Goal: Communication & Community: Answer question/provide support

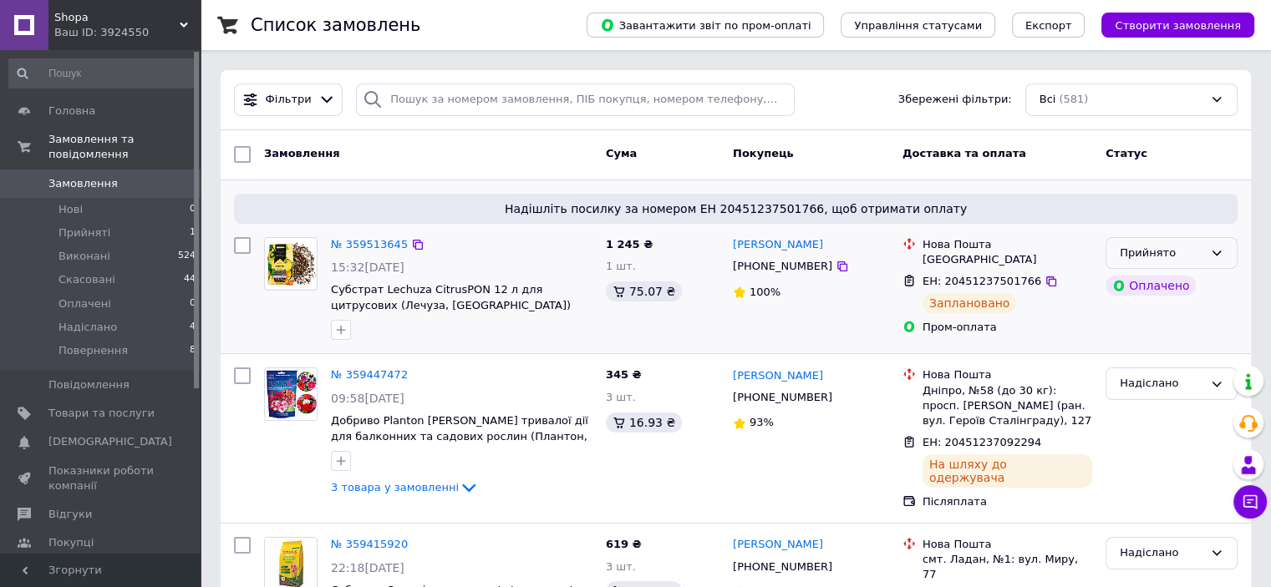
click at [1164, 249] on div "Прийнято" at bounding box center [1162, 254] width 84 height 18
click at [1148, 374] on li "Надіслано" at bounding box center [1171, 379] width 130 height 31
drag, startPoint x: 324, startPoint y: 287, endPoint x: 491, endPoint y: 283, distance: 166.3
click at [491, 283] on div "№ 359513645 15:32[DATE] Субстрат Lechuza CitrusPON 12 л для цитрусовых ([GEOGRA…" at bounding box center [461, 289] width 275 height 117
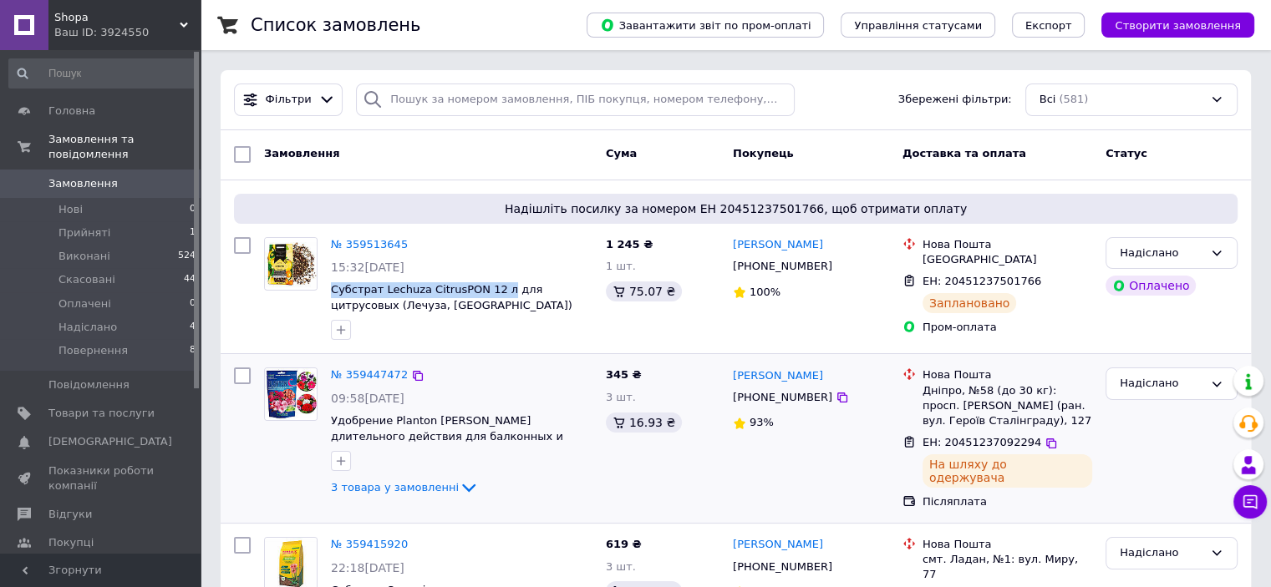
copy span "Субстрат Lechuza CitrusPON 12 л"
click at [971, 277] on span "ЕН: 20451237501766" at bounding box center [982, 281] width 119 height 13
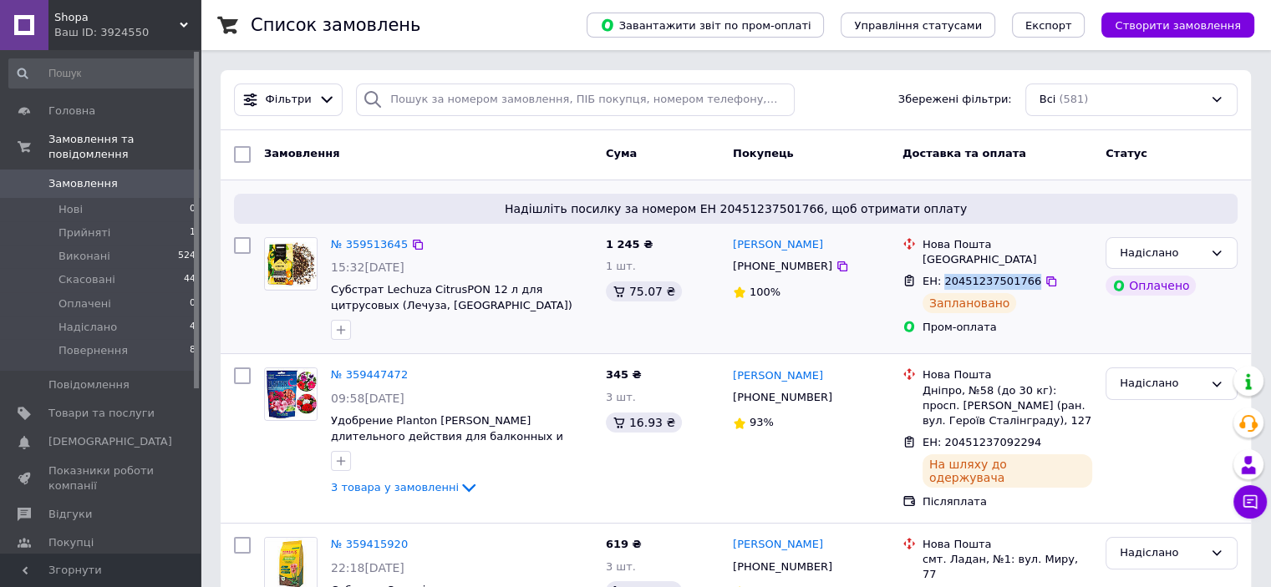
click at [971, 277] on span "ЕН: 20451237501766" at bounding box center [982, 281] width 119 height 13
copy span "20451237501766"
drag, startPoint x: 752, startPoint y: 271, endPoint x: 810, endPoint y: 268, distance: 57.7
click at [810, 268] on div "[PHONE_NUMBER]" at bounding box center [782, 267] width 106 height 22
copy div "0916009360"
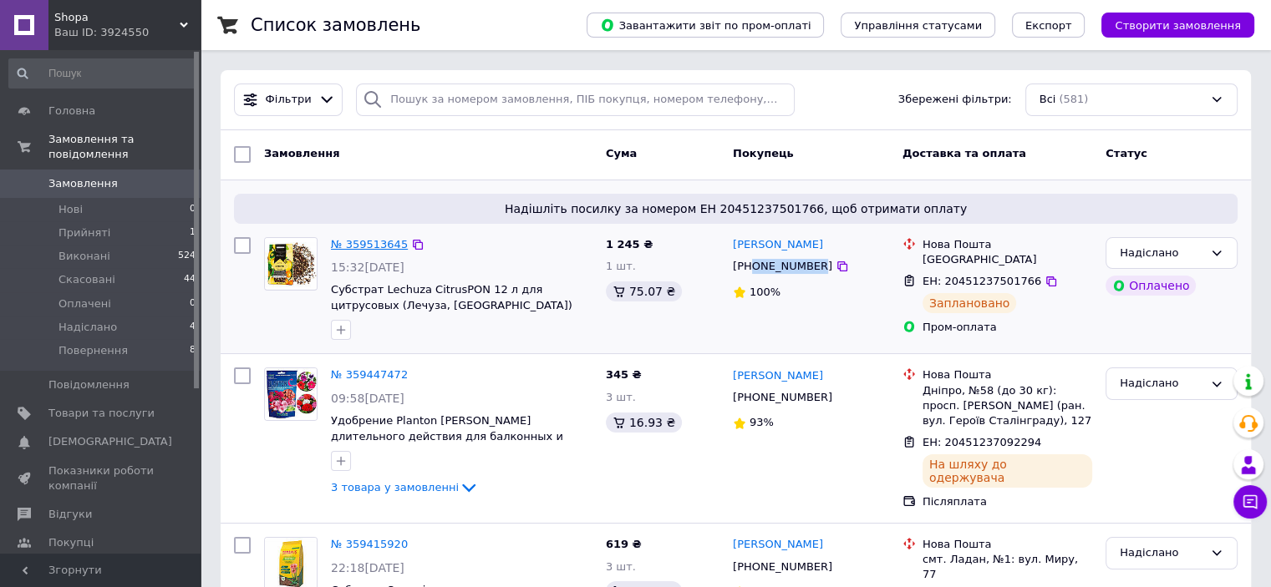
click at [354, 238] on link "№ 359513645" at bounding box center [369, 244] width 77 height 13
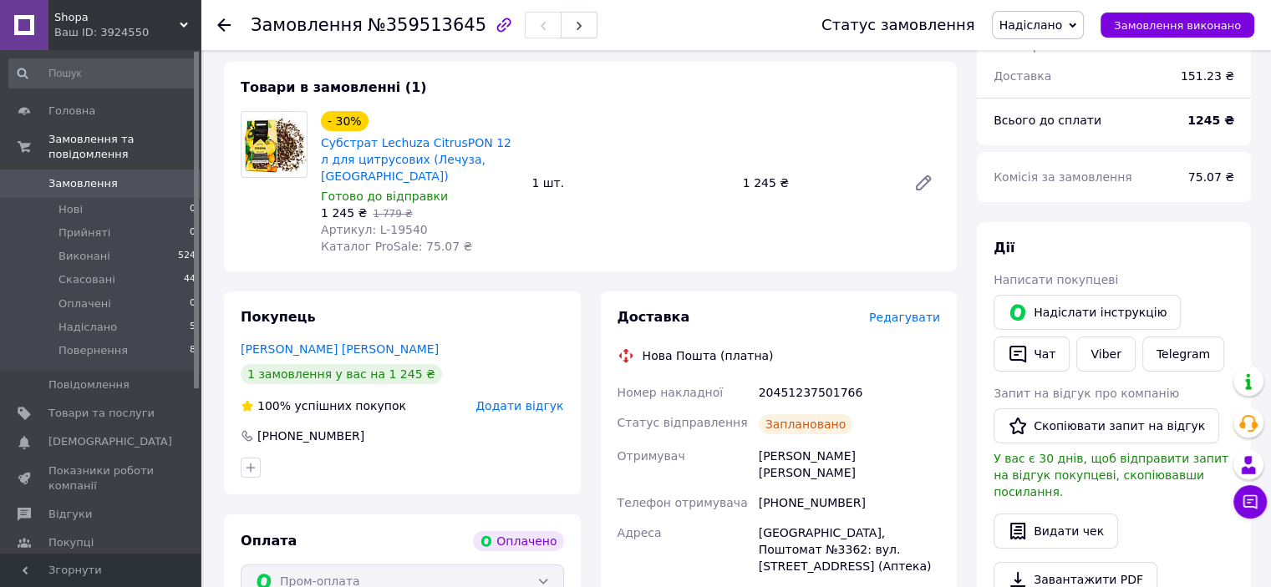
scroll to position [156, 0]
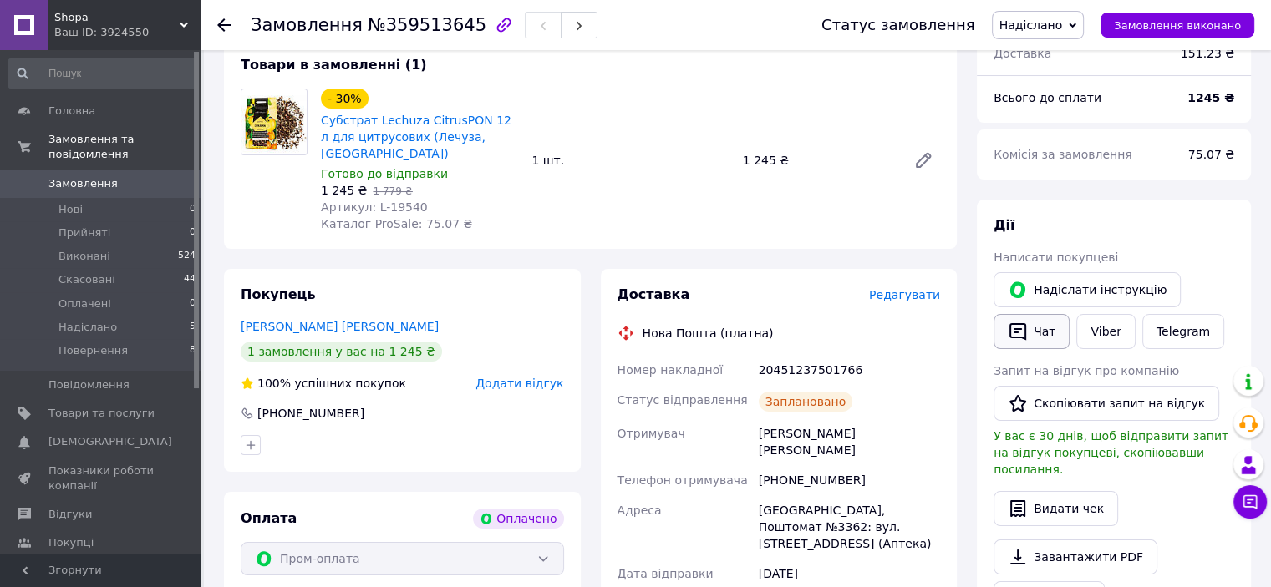
click at [1041, 330] on button "Чат" at bounding box center [1032, 331] width 76 height 35
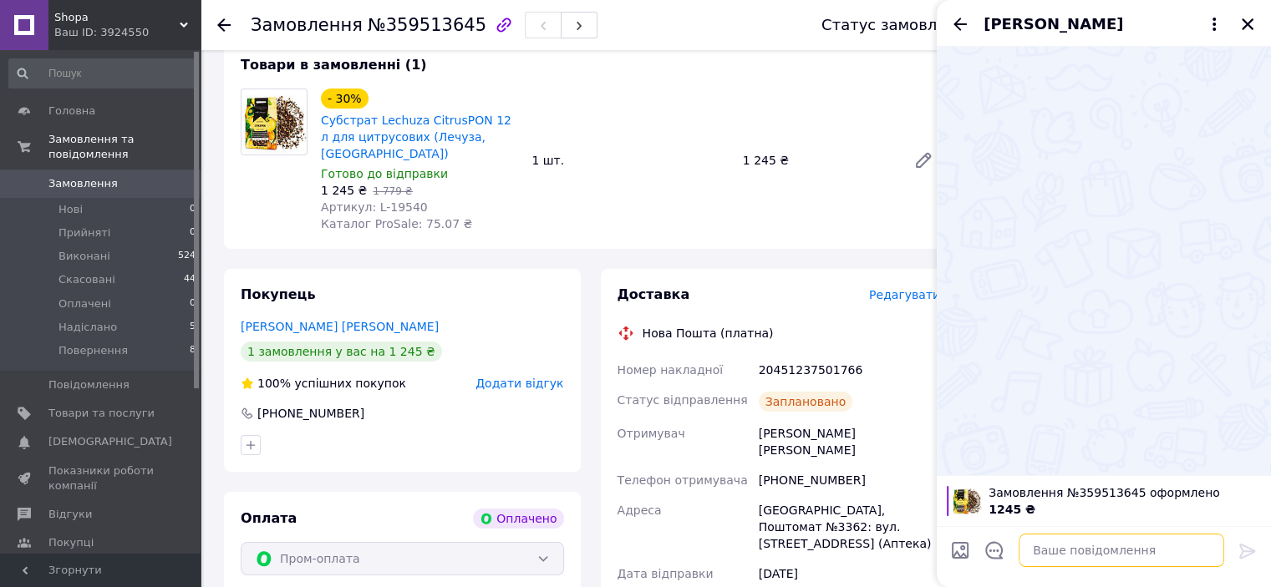
click at [1081, 549] on textarea at bounding box center [1122, 550] width 206 height 33
paste textarea "Добрий день! [PERSON_NAME], ваше замовлення (Субстрат Lechuza CitrusPON 12 л) в…"
type textarea "Добрий день! [PERSON_NAME], ваше замовлення (Субстрат Lechuza CitrusPON 12 л) в…"
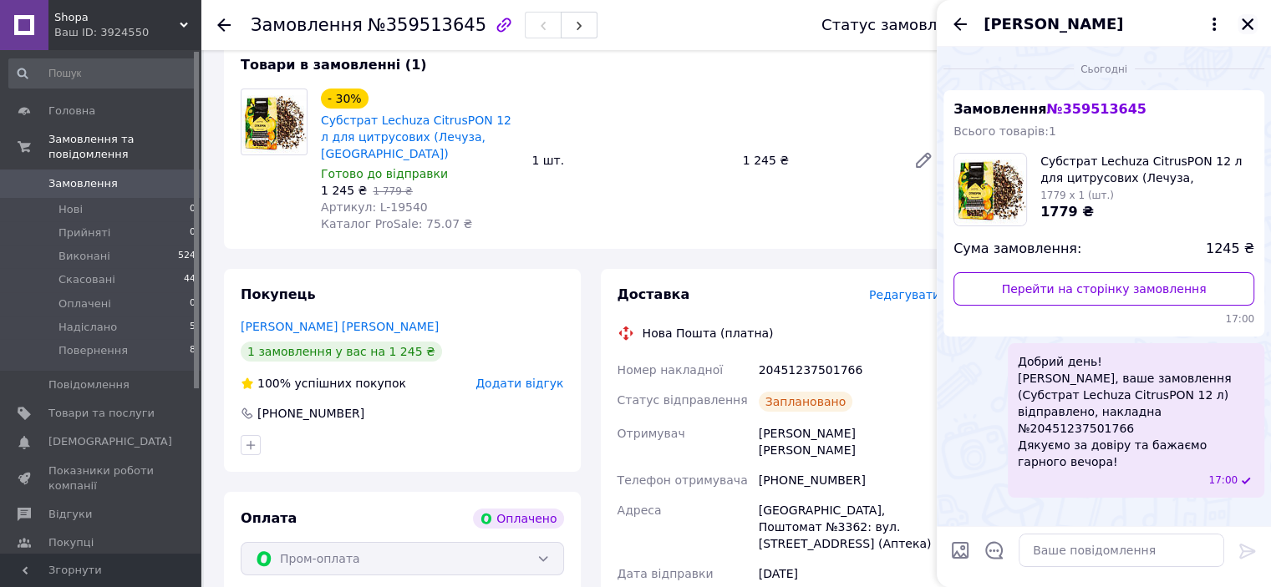
click at [1248, 24] on icon "Закрити" at bounding box center [1248, 24] width 12 height 12
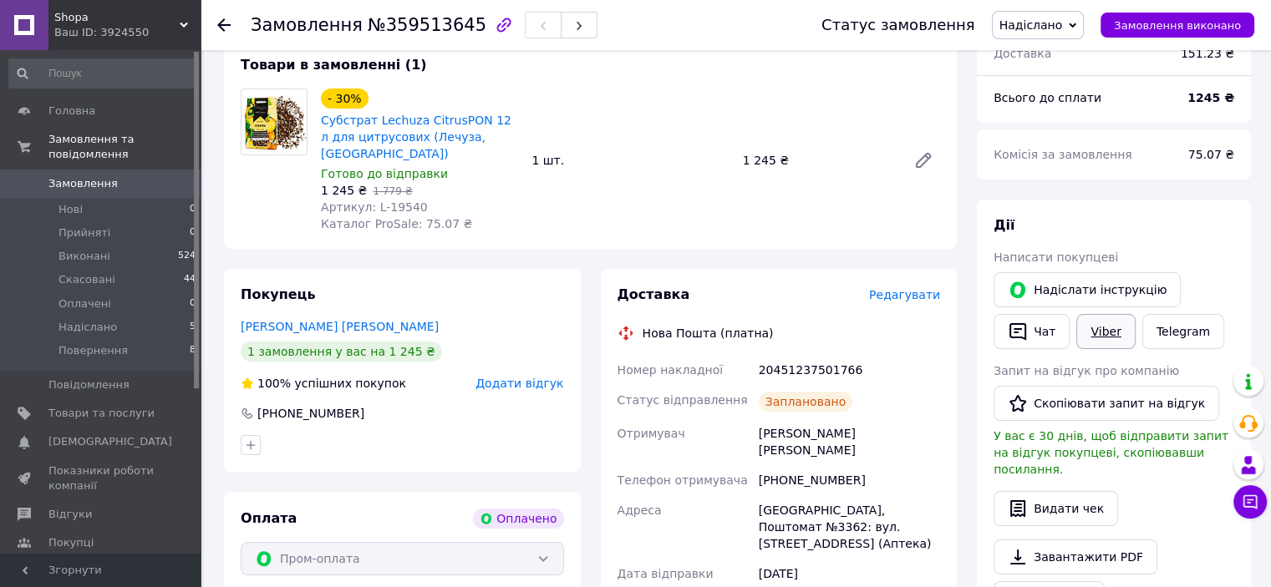
click at [1102, 337] on link "Viber" at bounding box center [1105, 331] width 58 height 35
click at [94, 176] on span "Замовлення" at bounding box center [82, 183] width 69 height 15
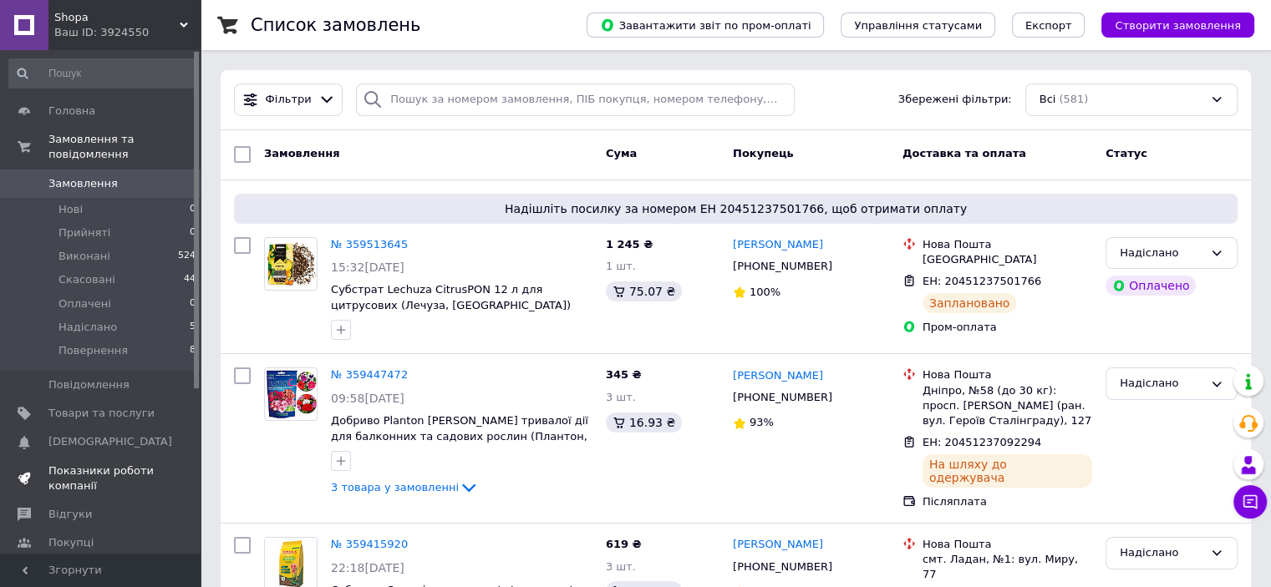
click at [94, 464] on span "Показники роботи компанії" at bounding box center [101, 479] width 106 height 30
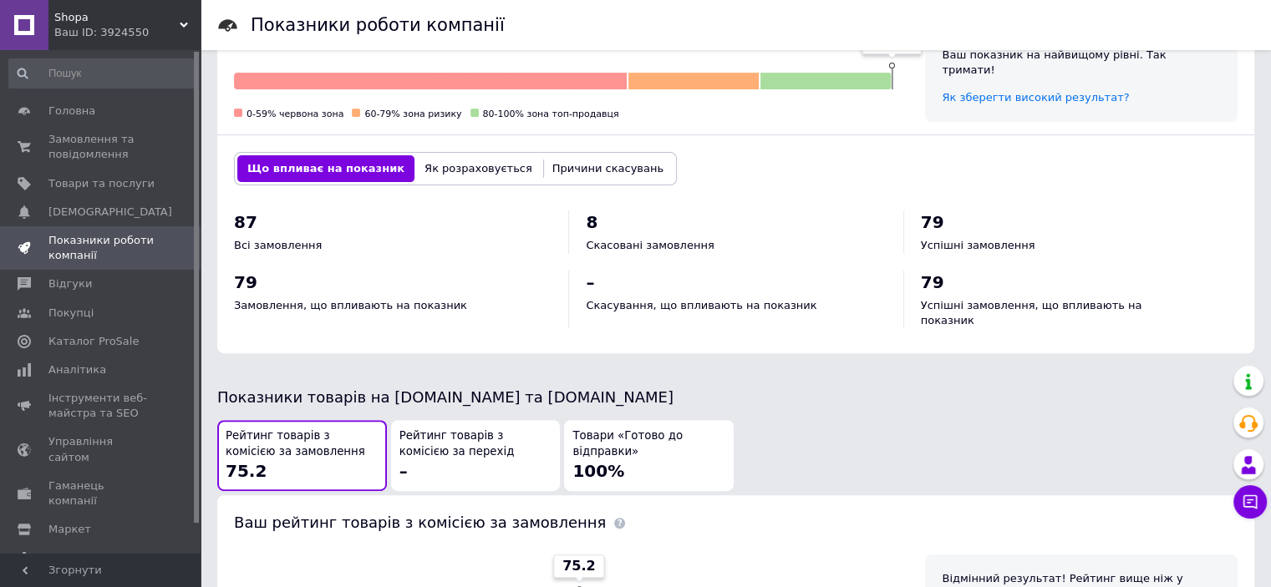
scroll to position [501, 0]
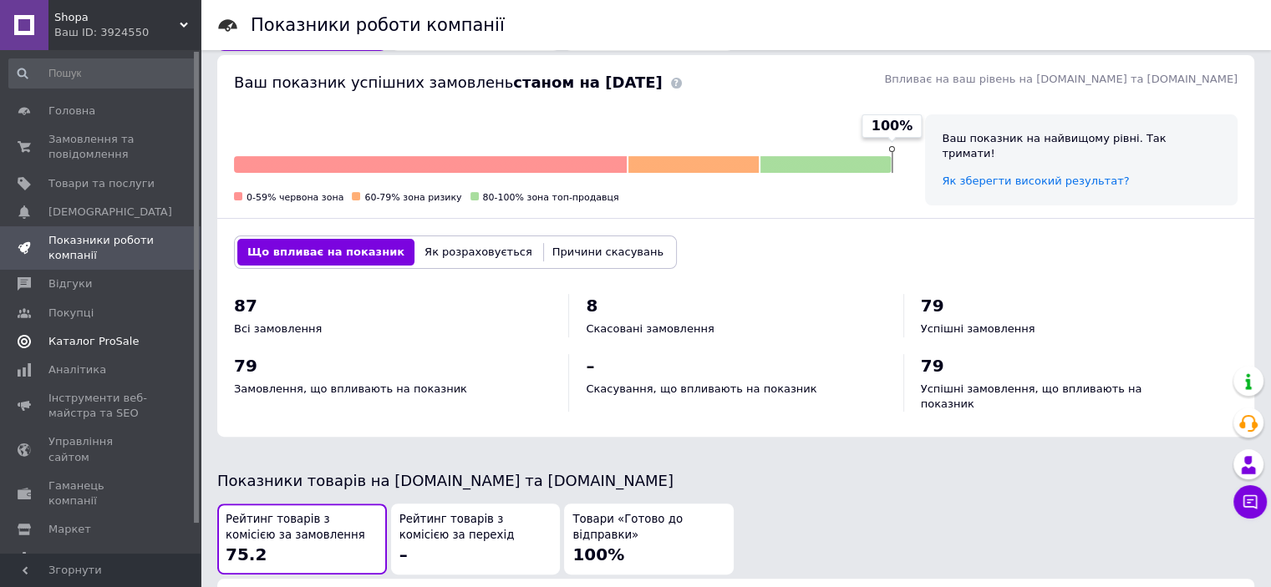
click at [104, 343] on span "Каталог ProSale" at bounding box center [93, 341] width 90 height 15
